Goal: Information Seeking & Learning: Check status

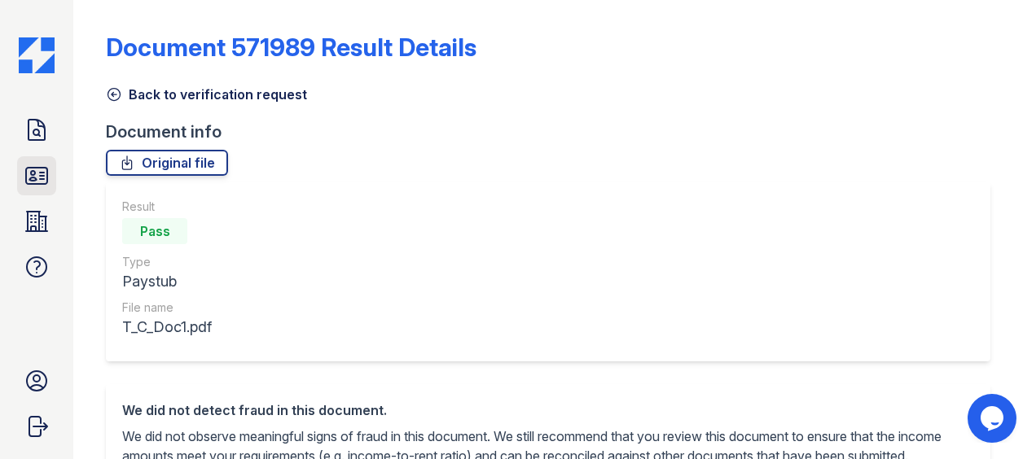
click at [46, 168] on icon at bounding box center [36, 176] width 21 height 16
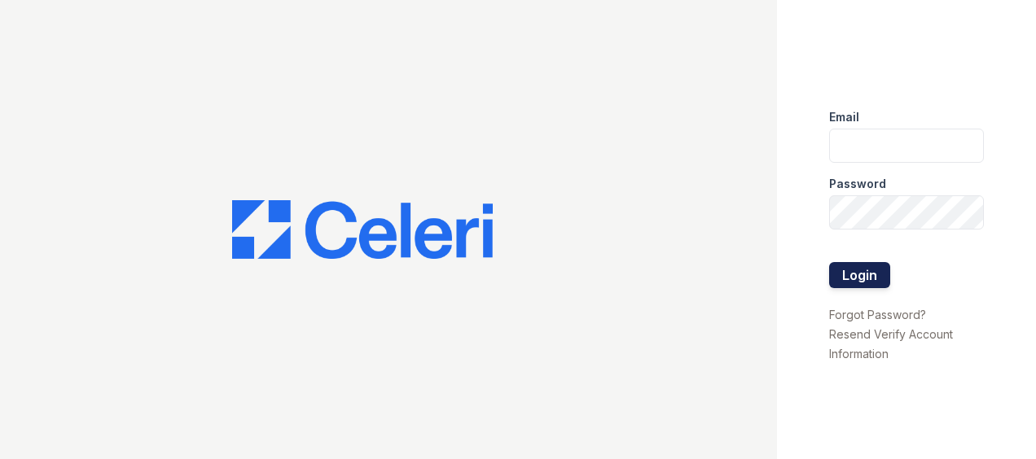
type input "[EMAIL_ADDRESS][DOMAIN_NAME]"
click at [860, 277] on button "Login" at bounding box center [859, 275] width 61 height 26
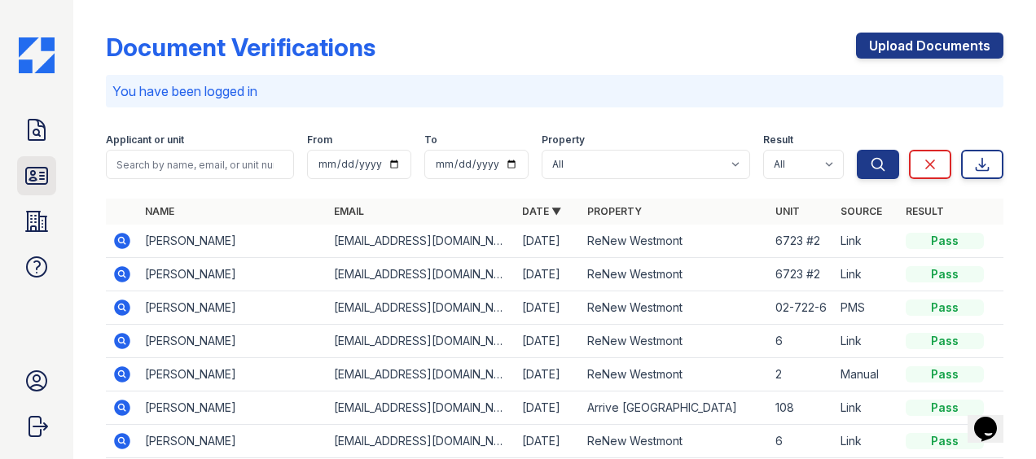
click at [38, 173] on icon at bounding box center [37, 176] width 26 height 26
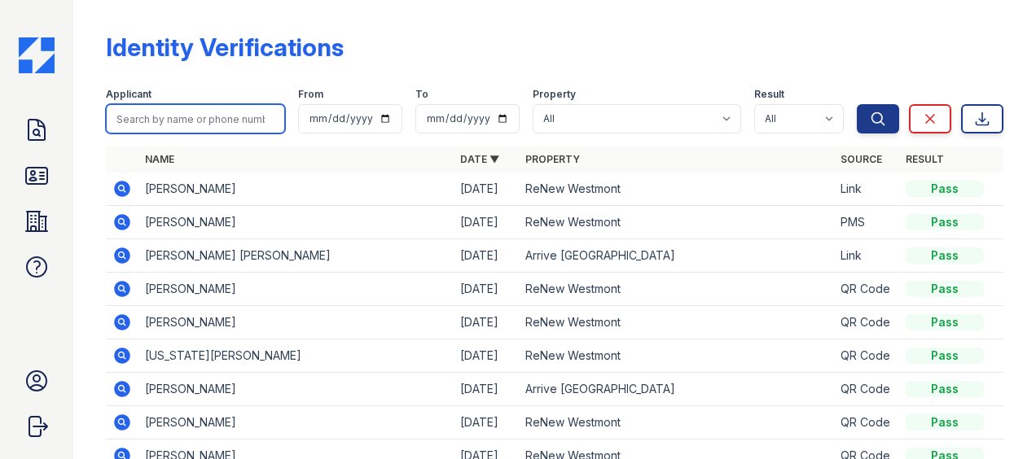
click at [238, 109] on input "search" at bounding box center [195, 118] width 179 height 29
type input "haddad"
click at [857, 104] on button "Search" at bounding box center [878, 118] width 42 height 29
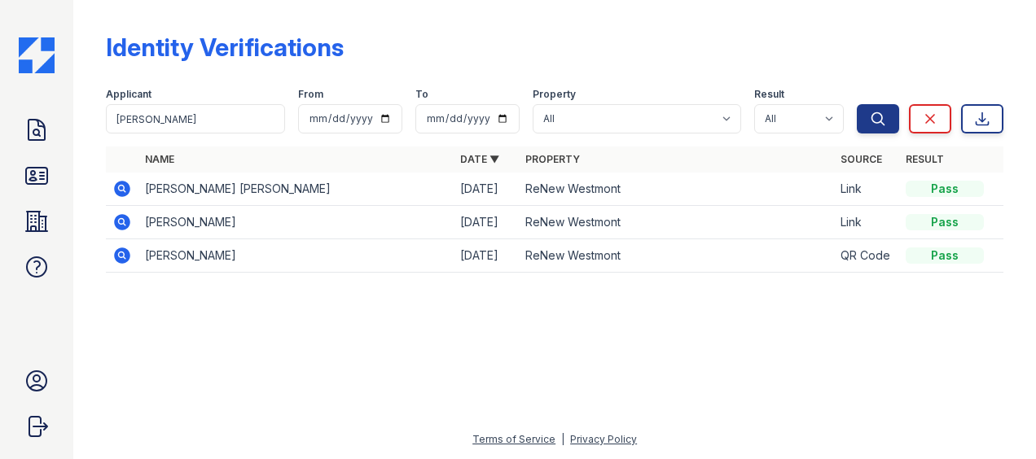
click at [124, 188] on icon at bounding box center [122, 189] width 20 height 20
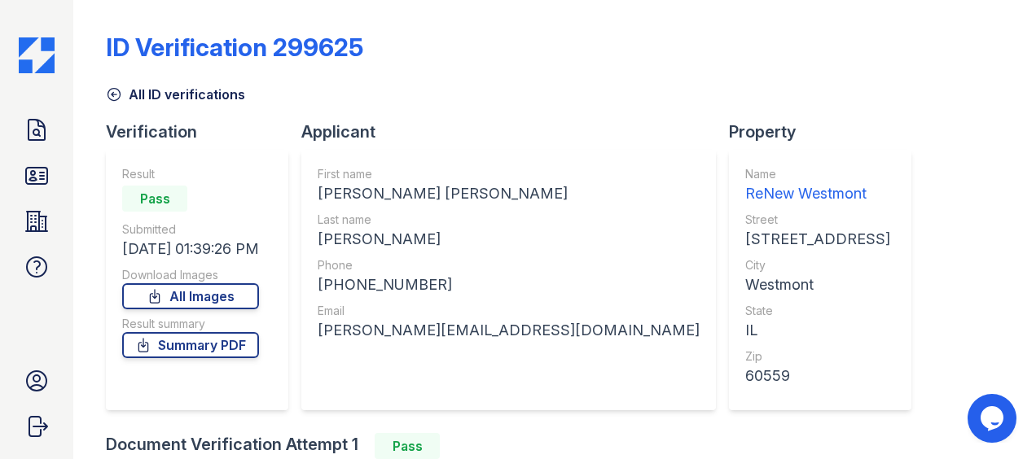
scroll to position [248, 0]
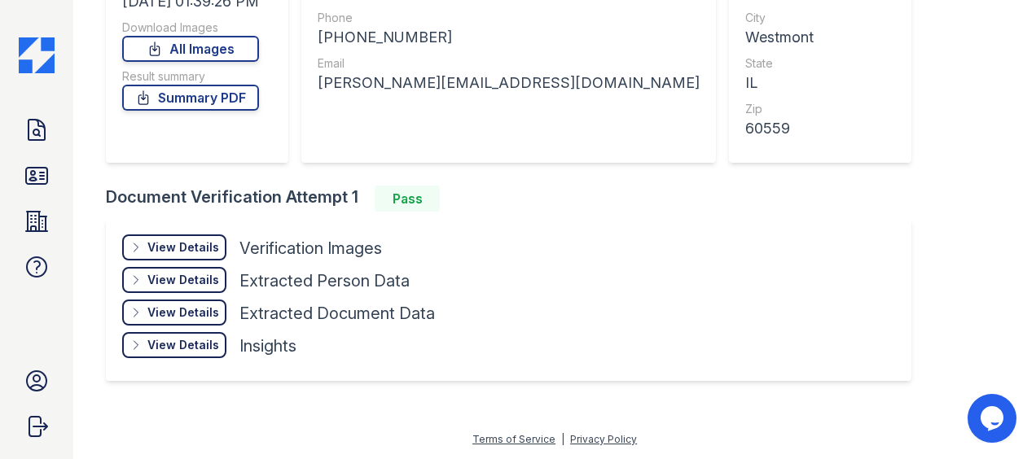
click at [210, 257] on div "View Details Details" at bounding box center [174, 248] width 104 height 26
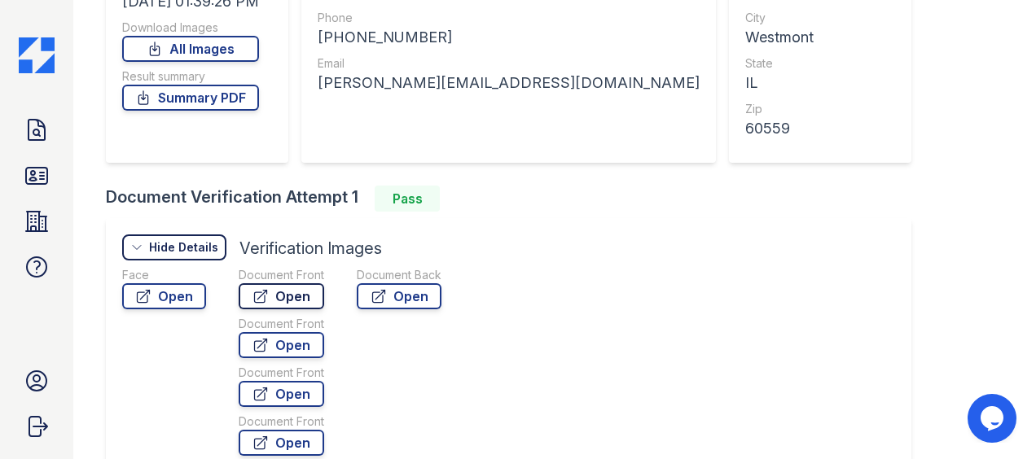
click at [270, 303] on link "Open" at bounding box center [282, 296] width 86 height 26
click at [44, 176] on icon at bounding box center [36, 176] width 21 height 16
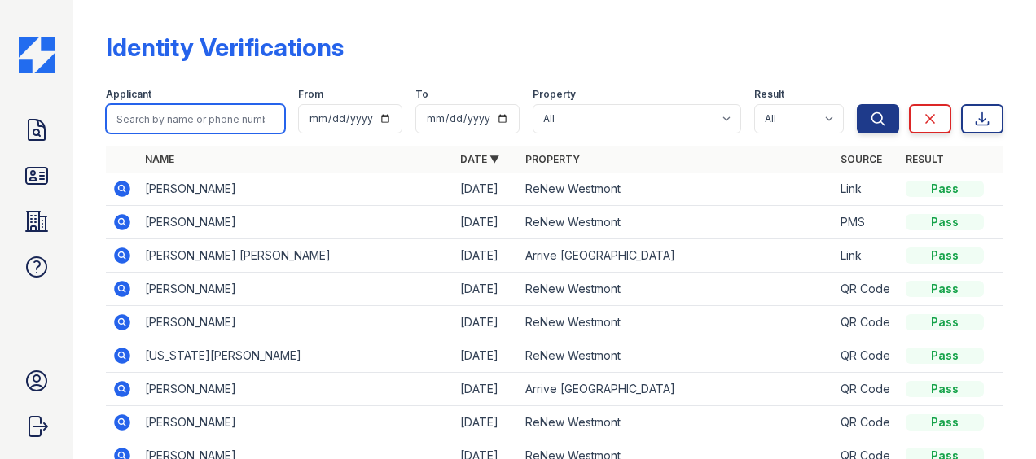
click at [167, 110] on input "search" at bounding box center [195, 118] width 179 height 29
type input "hana"
click at [857, 104] on button "Search" at bounding box center [878, 118] width 42 height 29
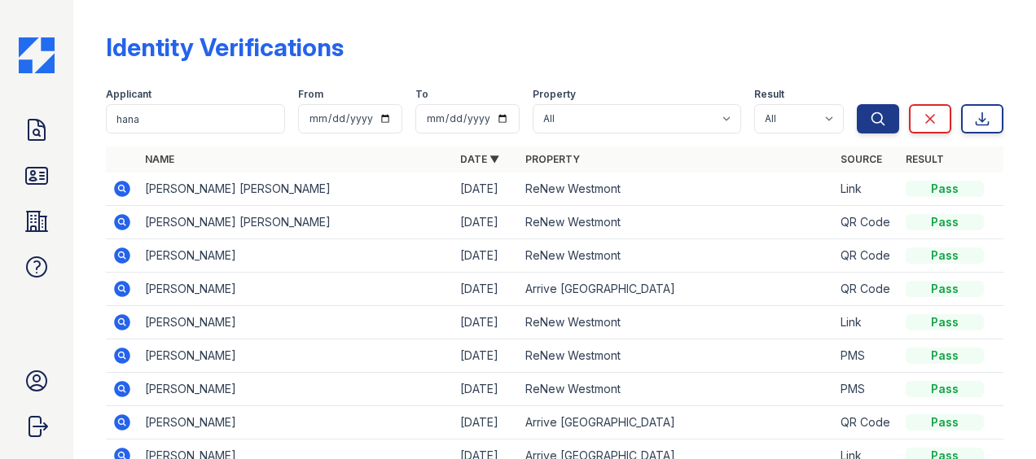
click at [119, 197] on icon at bounding box center [122, 189] width 20 height 20
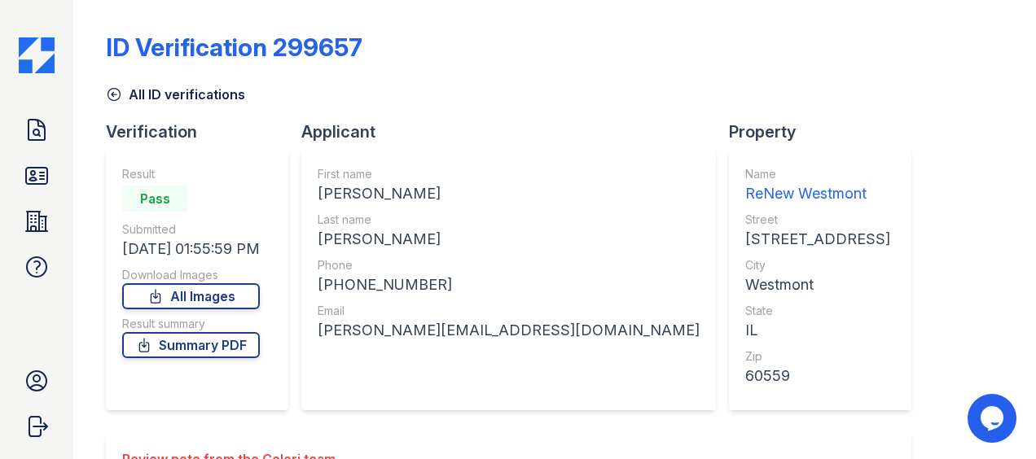
scroll to position [349, 0]
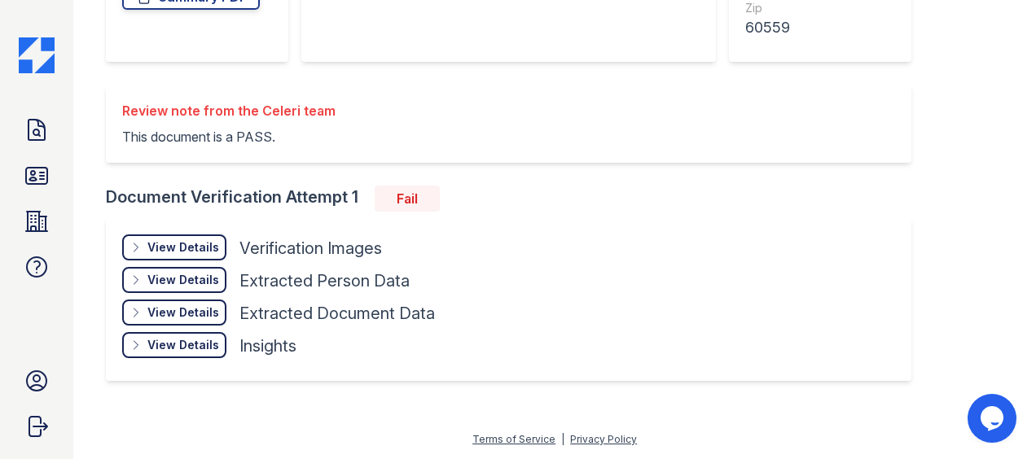
click at [166, 243] on div "View Details" at bounding box center [183, 247] width 72 height 16
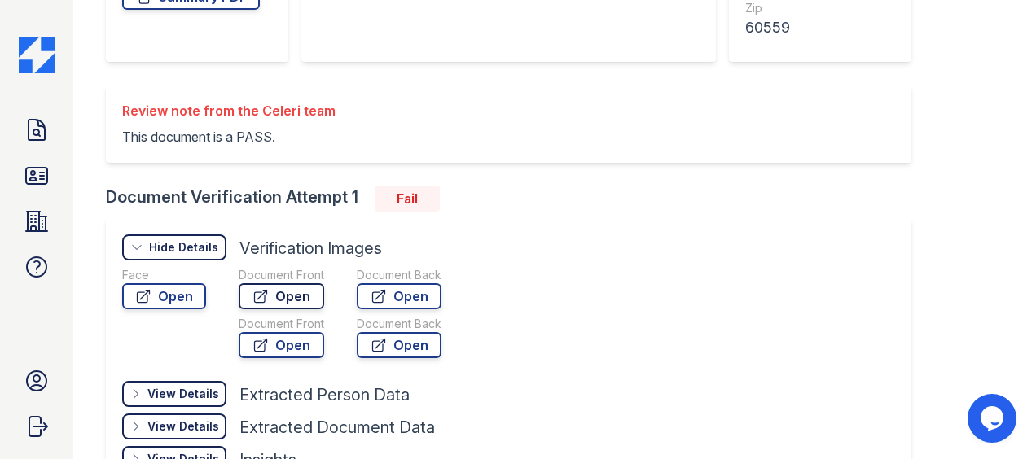
click at [278, 301] on link "Open" at bounding box center [282, 296] width 86 height 26
click at [282, 347] on link "Open" at bounding box center [282, 345] width 86 height 26
click at [40, 136] on icon at bounding box center [37, 130] width 16 height 20
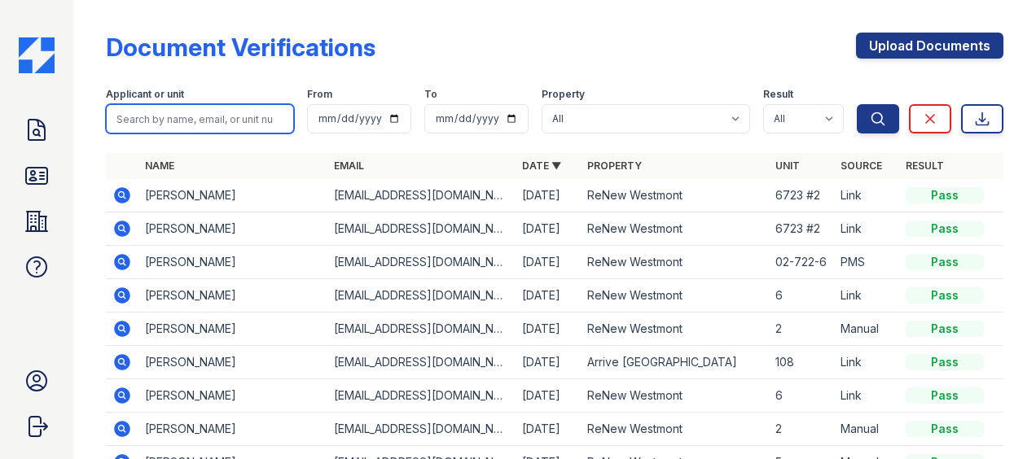
click at [187, 117] on input "search" at bounding box center [200, 118] width 188 height 29
type input "thomas"
click at [857, 104] on button "Search" at bounding box center [878, 118] width 42 height 29
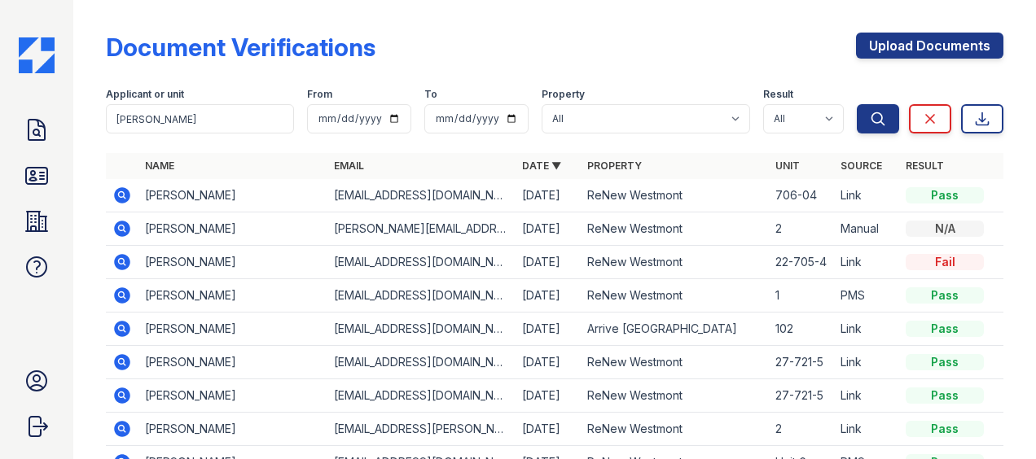
click at [120, 199] on icon at bounding box center [122, 195] width 16 height 16
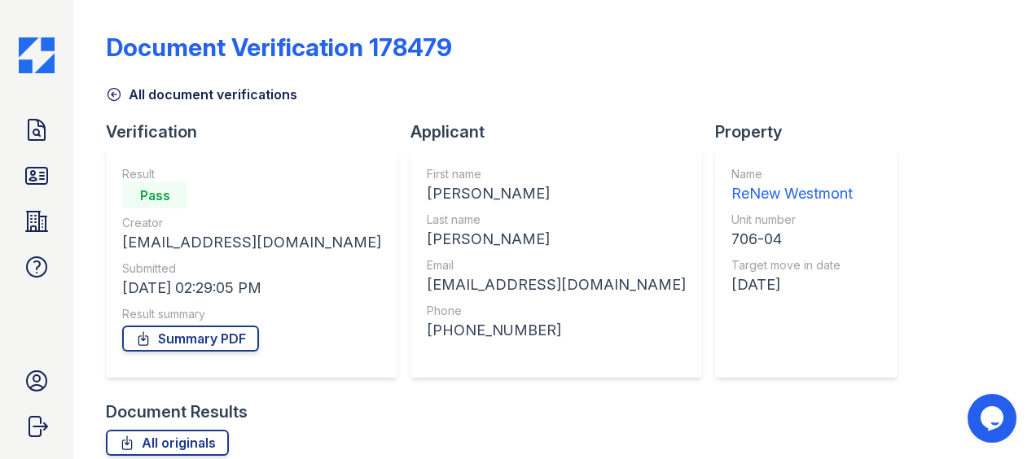
scroll to position [305, 0]
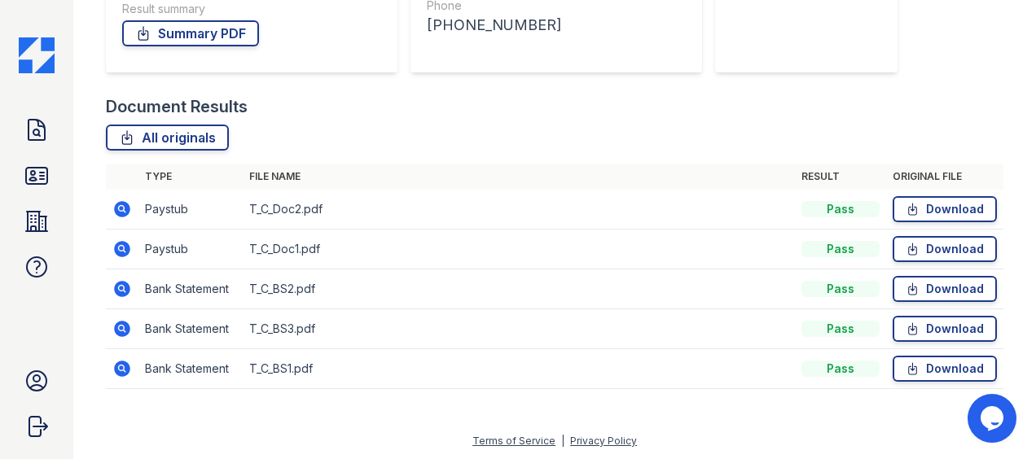
click at [124, 205] on icon at bounding box center [122, 210] width 20 height 20
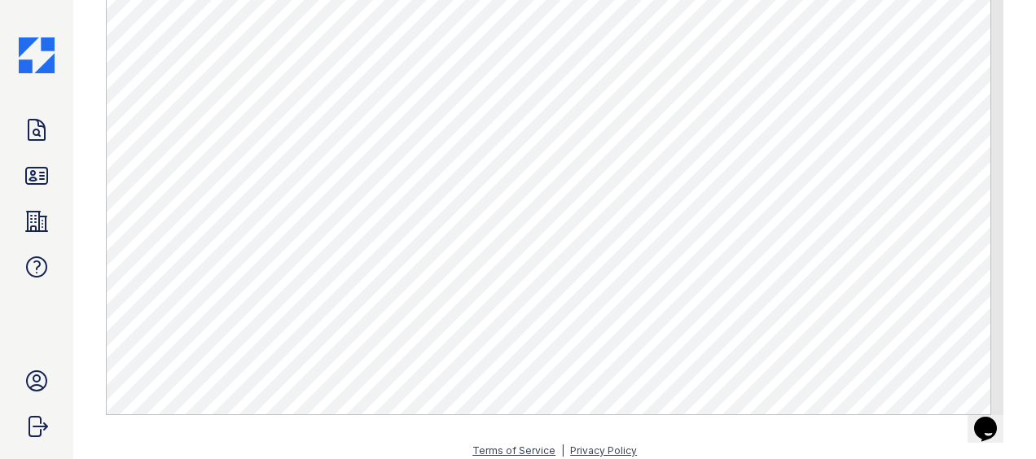
scroll to position [402, 0]
